Goal: Navigation & Orientation: Find specific page/section

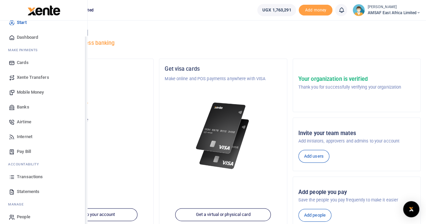
scroll to position [16, 0]
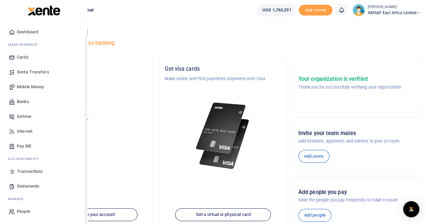
click at [32, 171] on span "Transactions" at bounding box center [30, 171] width 26 height 7
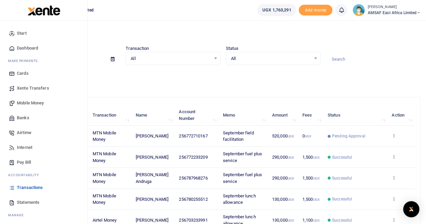
click at [29, 188] on span "Transactions" at bounding box center [30, 187] width 26 height 7
click at [28, 32] on link "Start" at bounding box center [43, 33] width 76 height 15
